Goal: Task Accomplishment & Management: Manage account settings

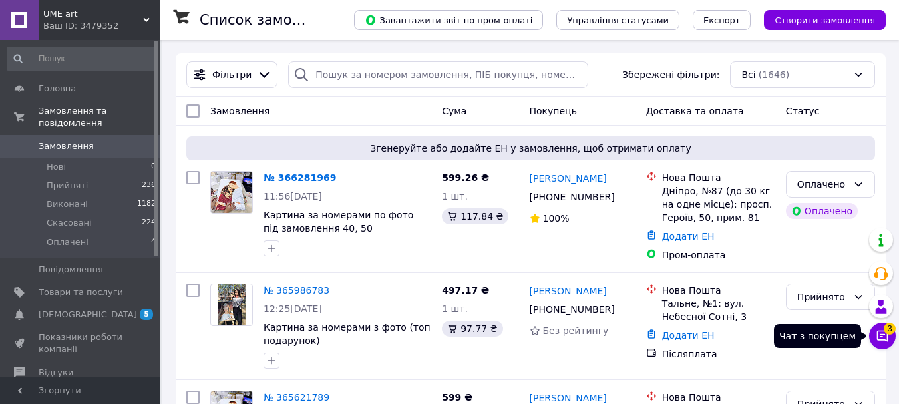
click at [883, 331] on icon at bounding box center [882, 336] width 11 height 11
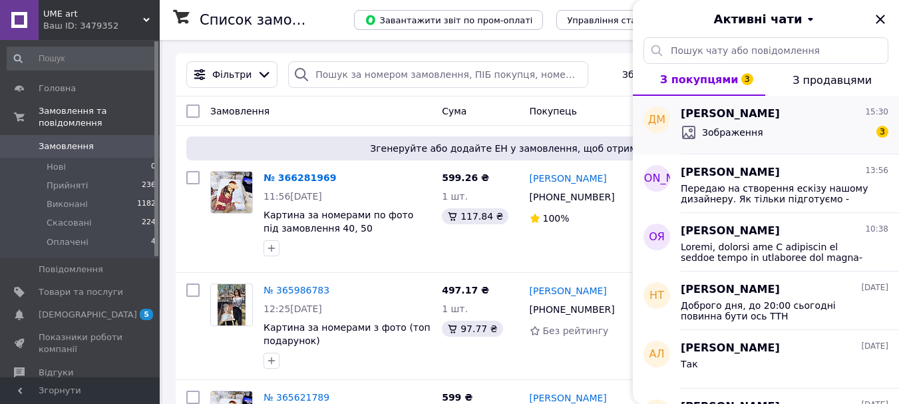
click at [826, 120] on div "[PERSON_NAME] 15:30" at bounding box center [785, 113] width 208 height 15
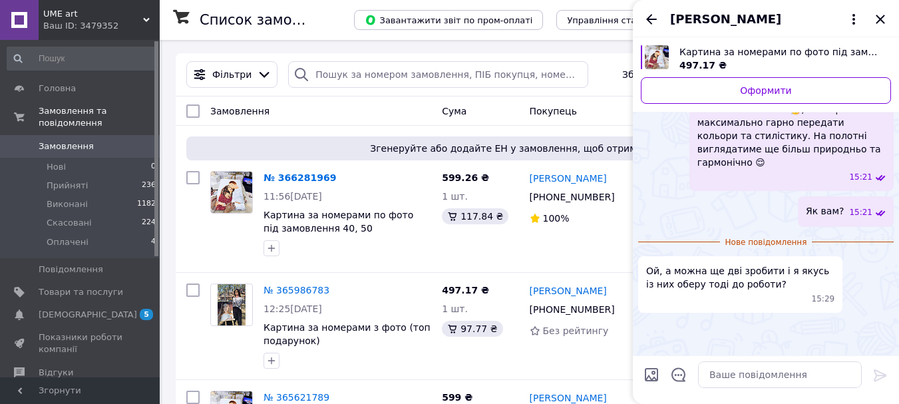
scroll to position [1234, 0]
click at [649, 320] on img at bounding box center [643, 325] width 11 height 11
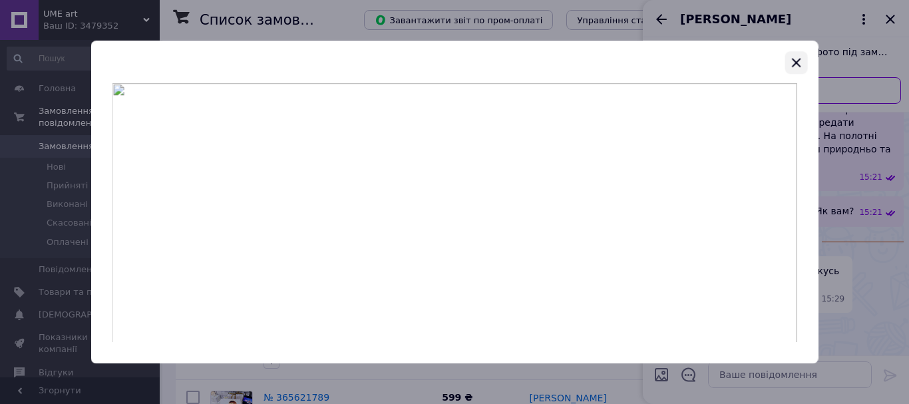
click at [798, 61] on icon "button" at bounding box center [796, 63] width 16 height 16
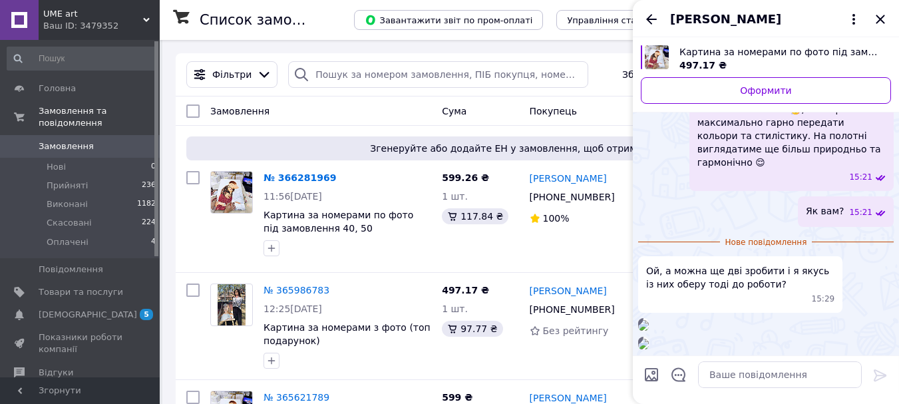
click at [649, 320] on img at bounding box center [643, 325] width 11 height 11
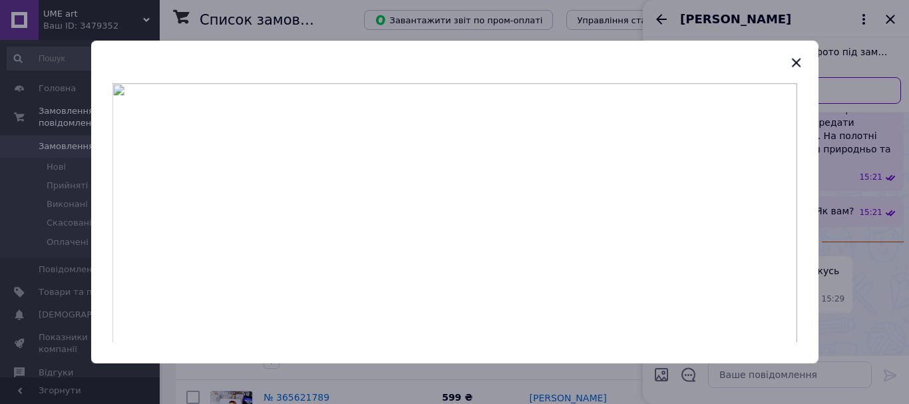
click at [797, 59] on icon "button" at bounding box center [796, 63] width 16 height 16
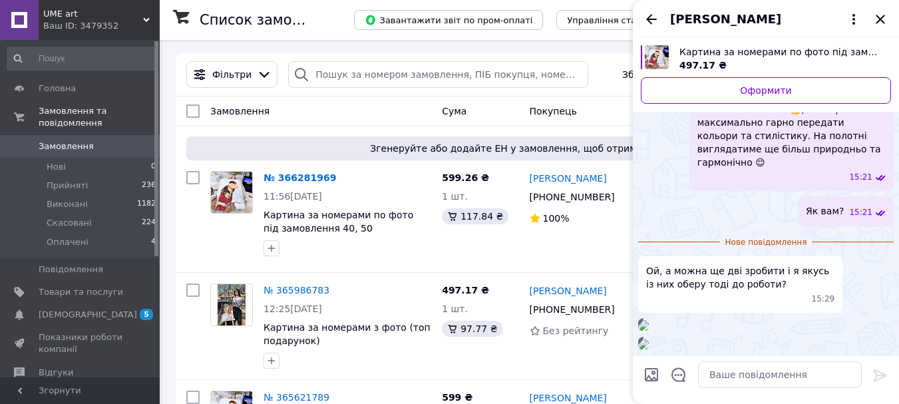
click at [649, 339] on img at bounding box center [643, 344] width 11 height 11
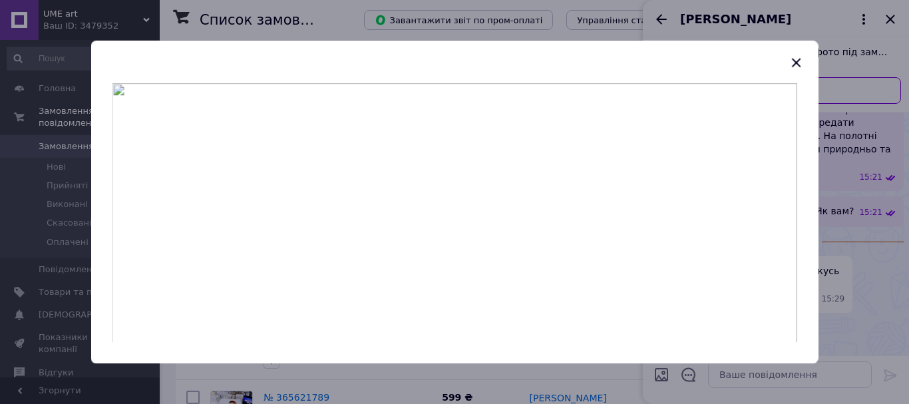
click at [842, 299] on div at bounding box center [454, 202] width 909 height 404
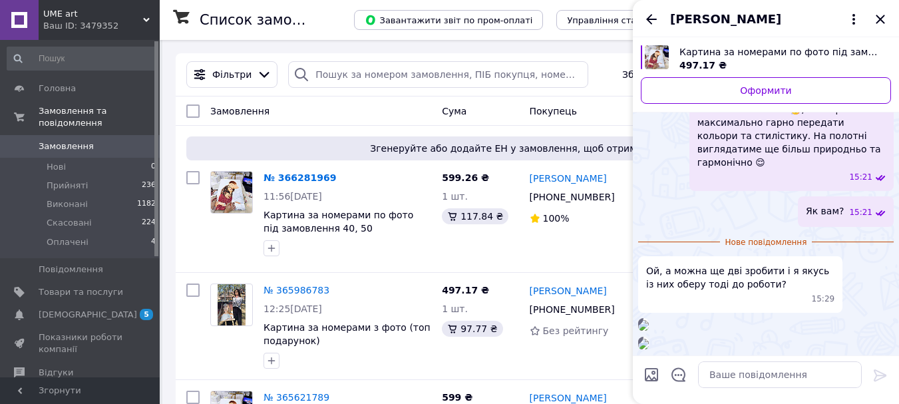
scroll to position [1348, 0]
click at [798, 378] on textarea at bounding box center [780, 374] width 164 height 27
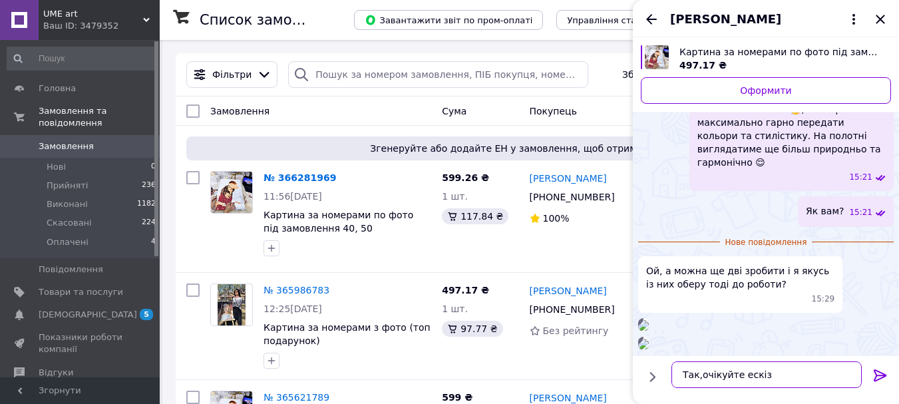
click at [699, 376] on textarea "Так,очікуйте ескіз" at bounding box center [766, 374] width 190 height 27
click at [768, 377] on textarea "Так, очікуйте ескіз" at bounding box center [766, 374] width 190 height 27
click at [773, 378] on textarea "Так, очікуйте ескіз" at bounding box center [766, 374] width 190 height 27
paste textarea "😊"
type textarea "Так, очікуйте ескіз😊"
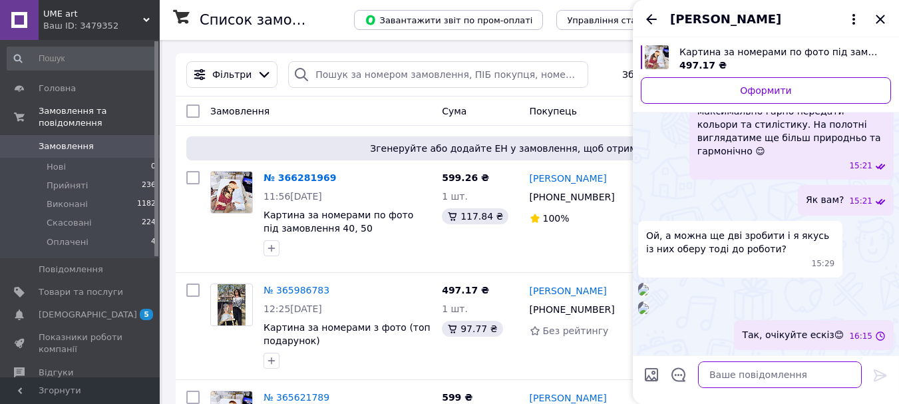
scroll to position [1360, 0]
click at [646, 17] on icon "Назад" at bounding box center [651, 19] width 16 height 16
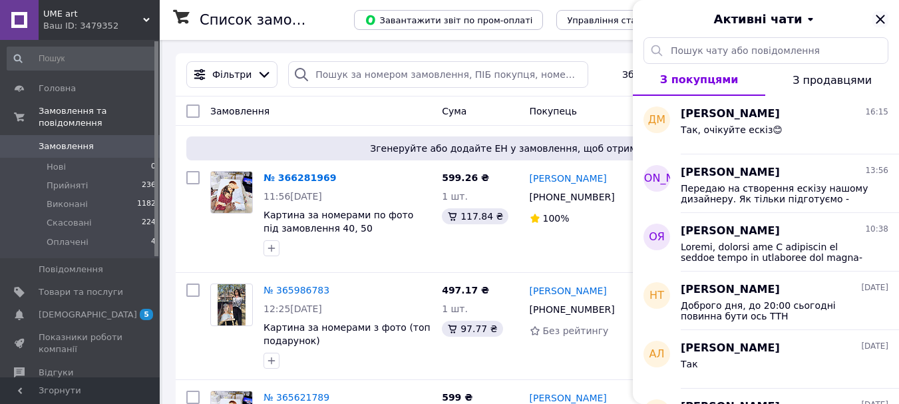
click at [883, 21] on icon "Закрити" at bounding box center [879, 19] width 9 height 9
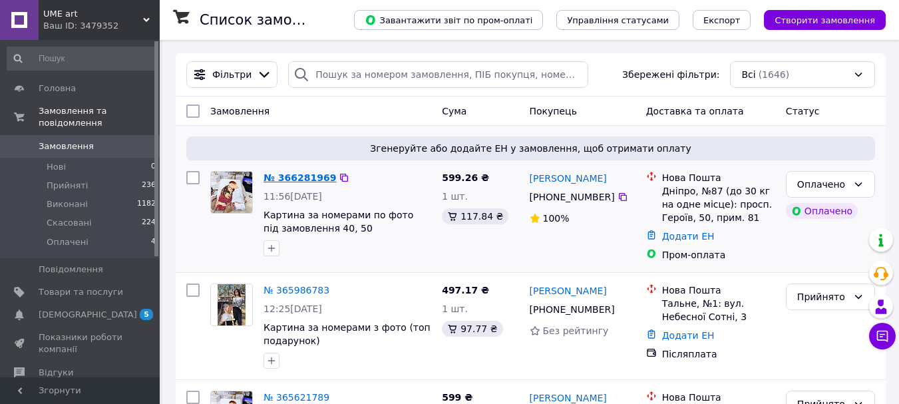
click at [293, 176] on link "№ 366281969" at bounding box center [299, 177] width 73 height 11
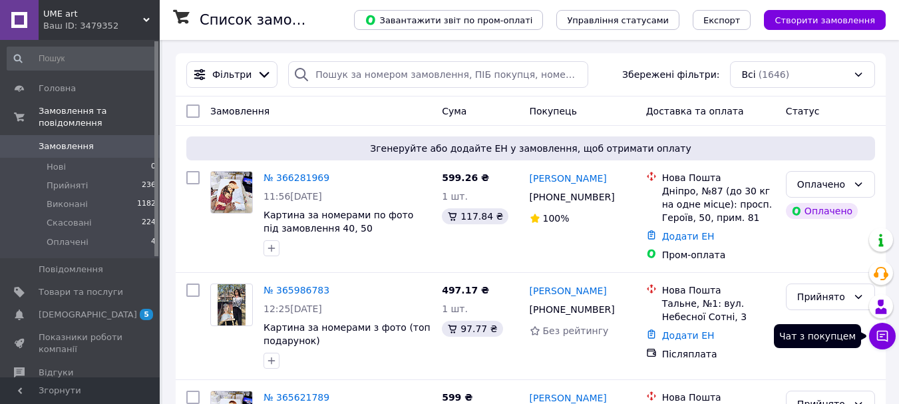
click at [883, 337] on icon at bounding box center [881, 335] width 13 height 13
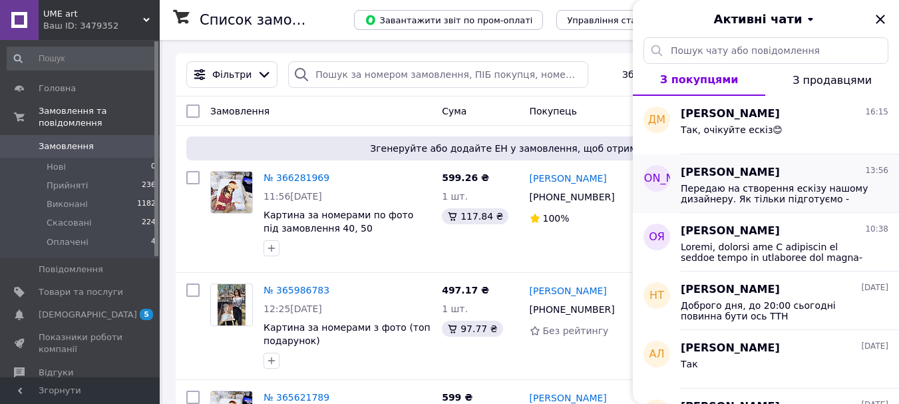
click at [814, 186] on span "Передаю на створення ескізу нашому дизайнеру. Як тільки підготуємо - одразу від…" at bounding box center [775, 193] width 189 height 21
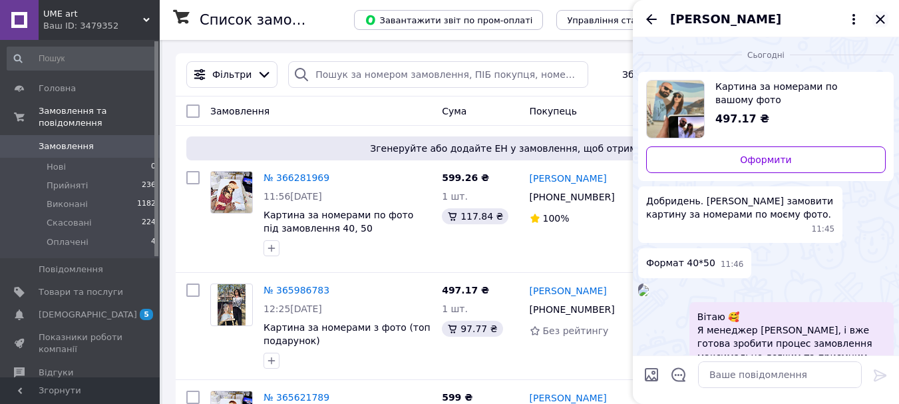
click at [879, 19] on icon "Закрити" at bounding box center [879, 19] width 9 height 9
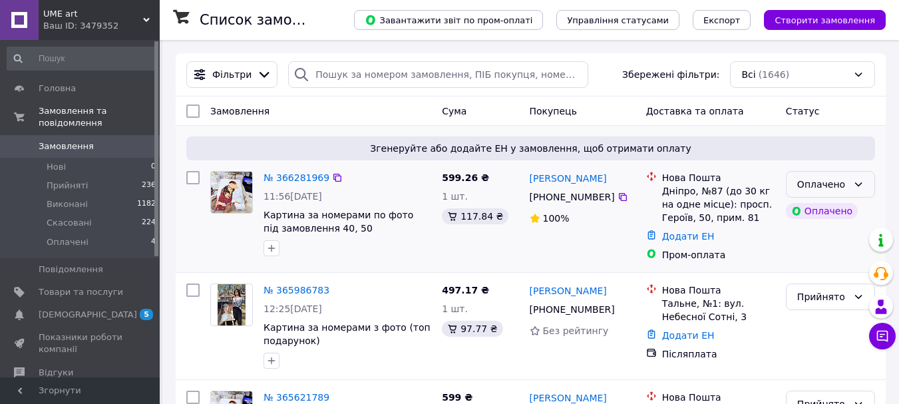
click at [854, 186] on icon at bounding box center [858, 184] width 11 height 11
click at [836, 218] on li "Прийнято" at bounding box center [830, 214] width 88 height 24
click at [285, 178] on link "№ 366281969" at bounding box center [296, 177] width 66 height 11
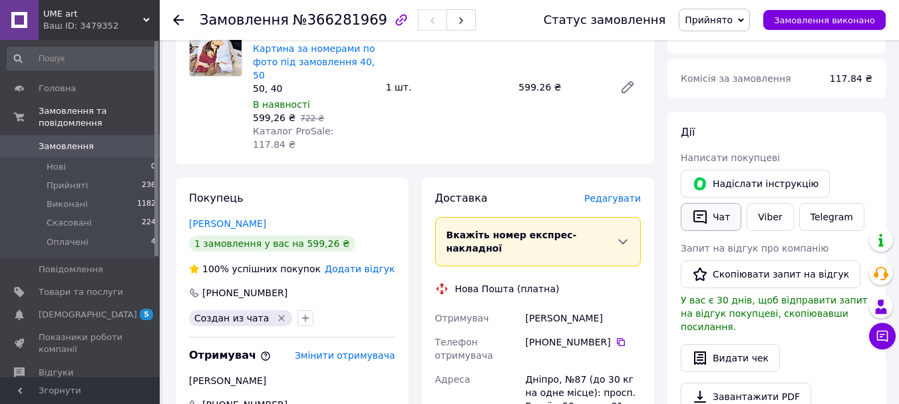
scroll to position [534, 0]
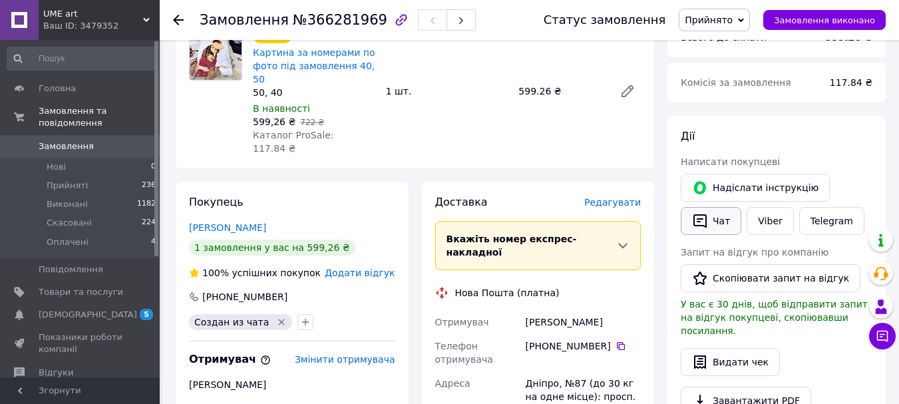
click at [708, 219] on button "Чат" at bounding box center [711, 221] width 61 height 28
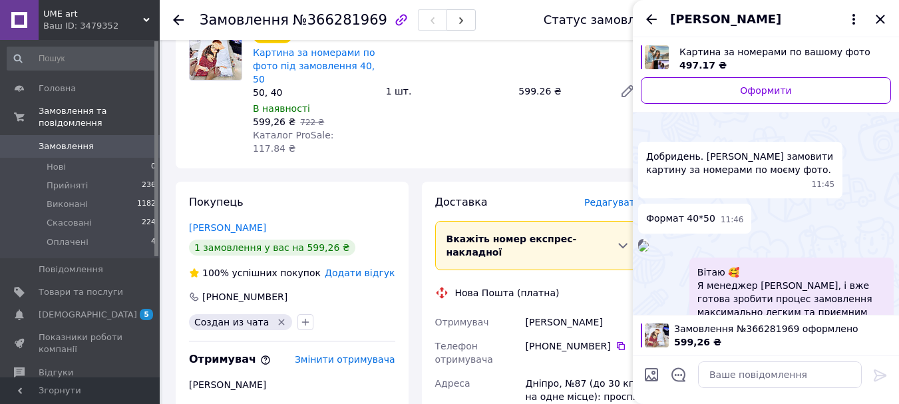
scroll to position [0, 0]
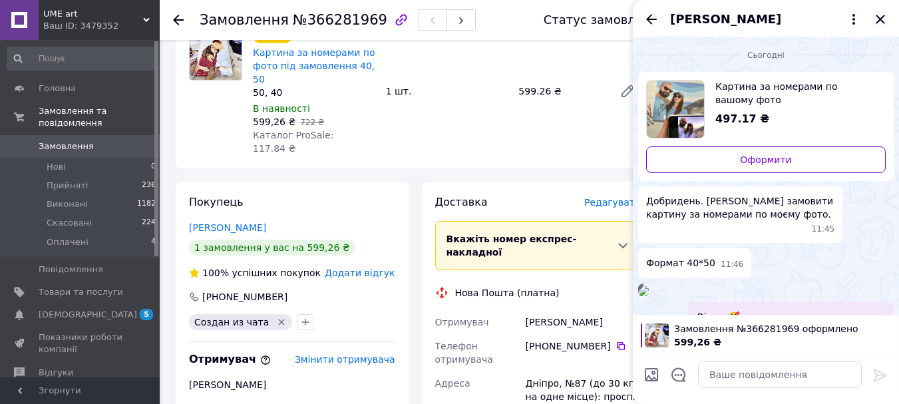
click at [875, 25] on icon "Закрити" at bounding box center [880, 19] width 16 height 16
